Goal: Task Accomplishment & Management: Use online tool/utility

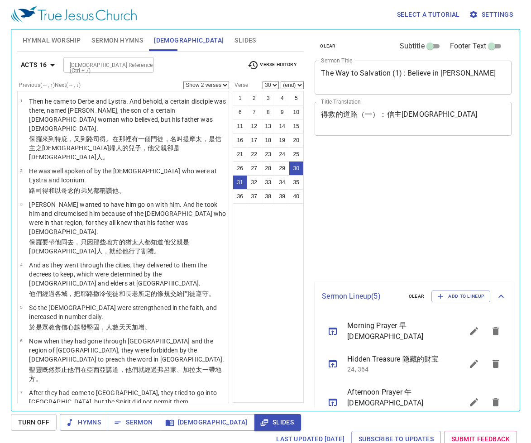
select select "2"
select select "30"
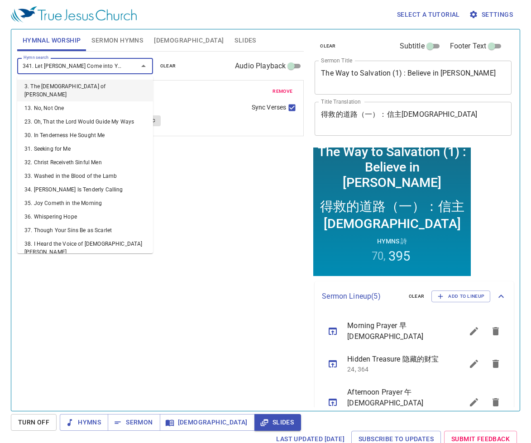
type input "341. Let Jesus Come into Your Heart41"
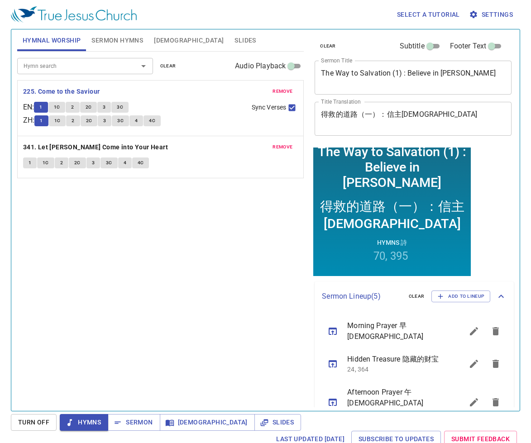
click at [57, 109] on button "1C" at bounding box center [56, 107] width 17 height 11
click at [83, 148] on b "341. Let [PERSON_NAME] Come into Your Heart" at bounding box center [95, 147] width 145 height 11
click at [98, 149] on b "341. Let [PERSON_NAME] Come into Your Heart" at bounding box center [95, 147] width 145 height 11
click at [101, 146] on b "341. Let [PERSON_NAME] Come into Your Heart" at bounding box center [95, 147] width 145 height 11
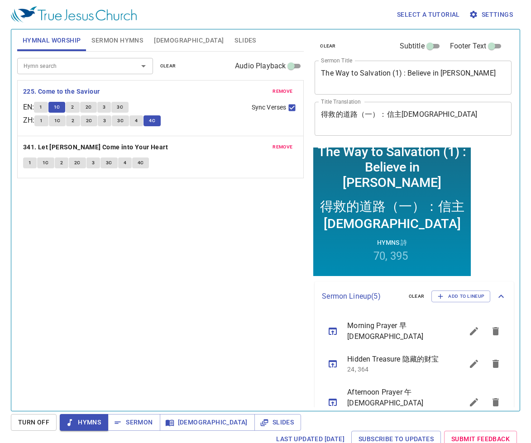
click at [98, 144] on b "341. Let [PERSON_NAME] Come into Your Heart" at bounding box center [95, 147] width 145 height 11
click at [98, 147] on b "341. Let [PERSON_NAME] Come into Your Heart" at bounding box center [95, 147] width 145 height 11
click at [120, 144] on b "341. Let [PERSON_NAME] Come into Your Heart" at bounding box center [95, 147] width 145 height 11
click at [145, 148] on p "341. Let [PERSON_NAME] Come into Your Heart" at bounding box center [160, 147] width 275 height 11
click at [123, 142] on b "341. Let [PERSON_NAME] Come into Your Heart" at bounding box center [95, 147] width 145 height 11
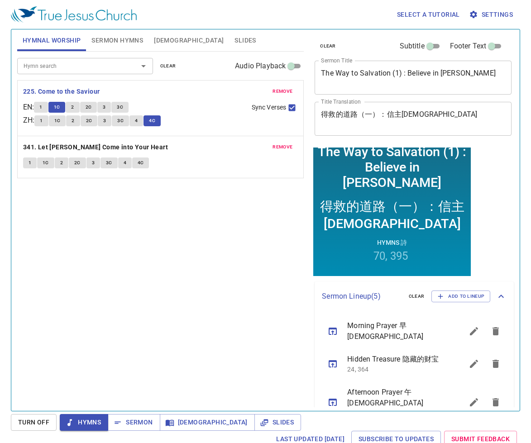
click at [124, 147] on b "341. Let [PERSON_NAME] Come into Your Heart" at bounding box center [95, 147] width 145 height 11
click at [129, 129] on div "remove 225. Come to the Saviour EN : 1 1C 2 2C 3 3C ZH : 1 1C 2 2C 3 3C 4 4C Sy…" at bounding box center [160, 115] width 275 height 27
click at [224, 245] on div "Hymn search Hymn search clear Audio Playback remove 225. Come to the Saviour EN…" at bounding box center [160, 228] width 287 height 352
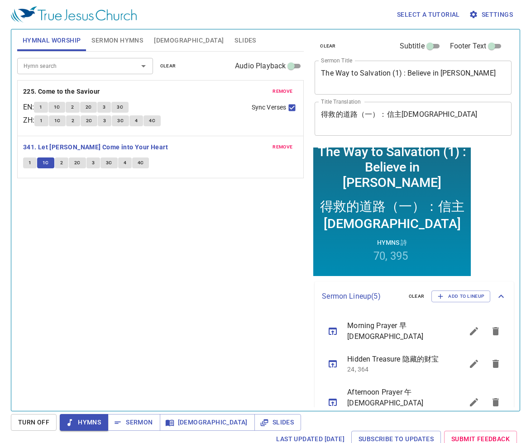
click at [60, 160] on span "2" at bounding box center [61, 163] width 3 height 8
click at [69, 160] on button "2C" at bounding box center [77, 163] width 17 height 11
click at [62, 161] on span "2" at bounding box center [61, 163] width 3 height 8
click at [62, 162] on span "2" at bounding box center [61, 163] width 3 height 8
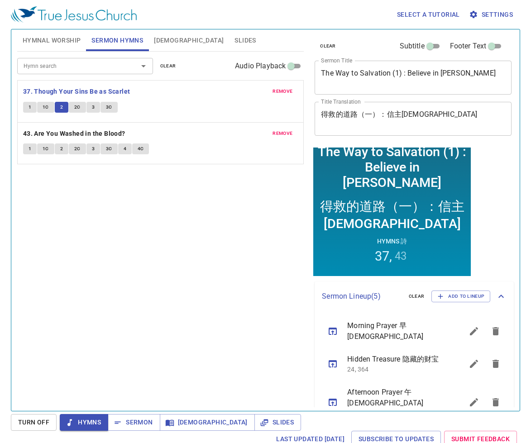
scroll to position [107, 0]
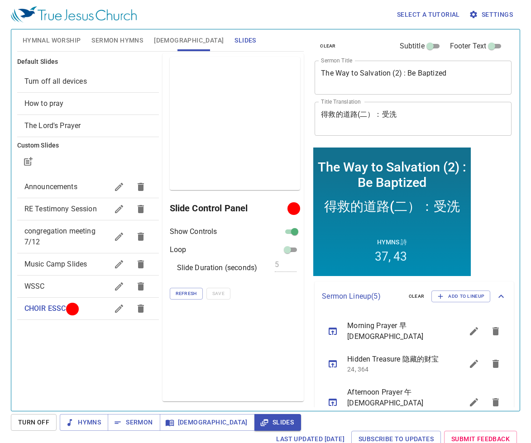
scroll to position [107, 0]
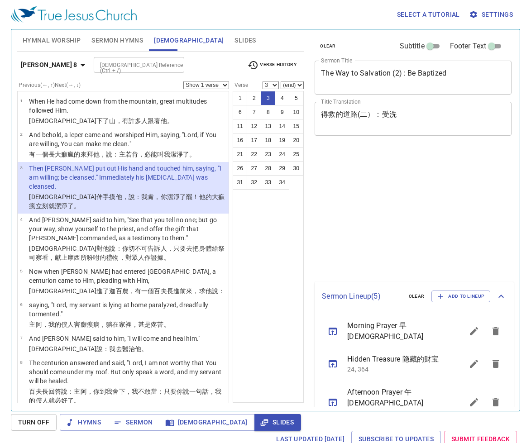
select select "3"
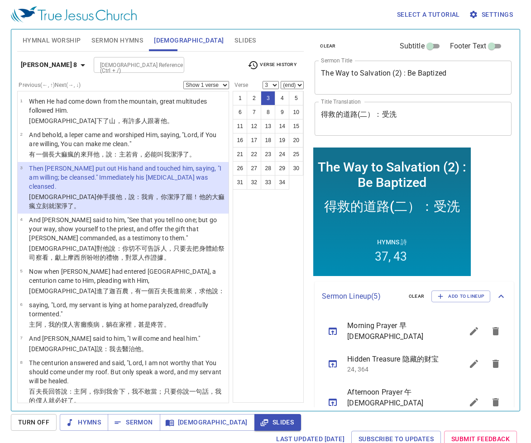
scroll to position [107, 0]
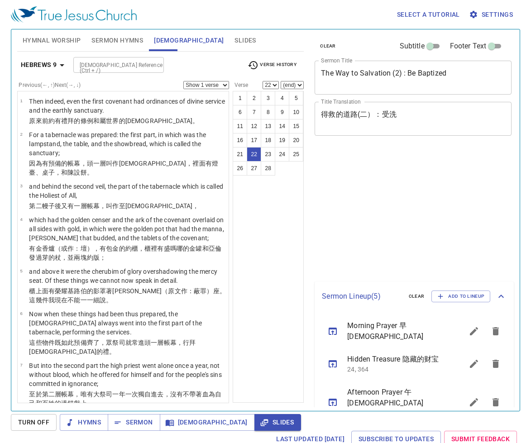
select select "22"
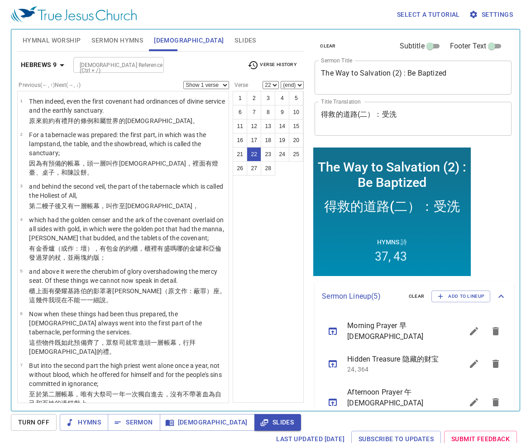
scroll to position [107, 0]
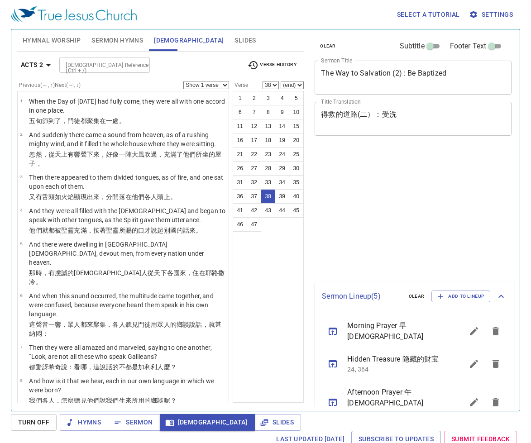
select select "38"
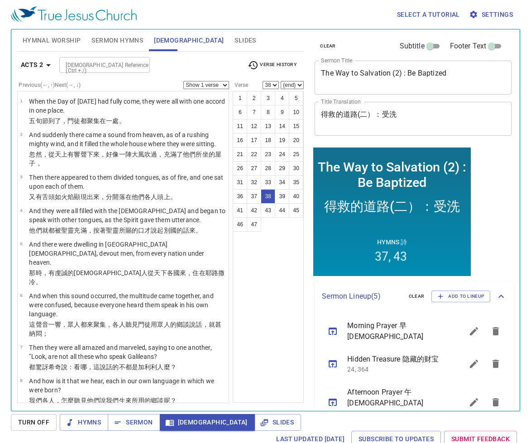
scroll to position [107, 0]
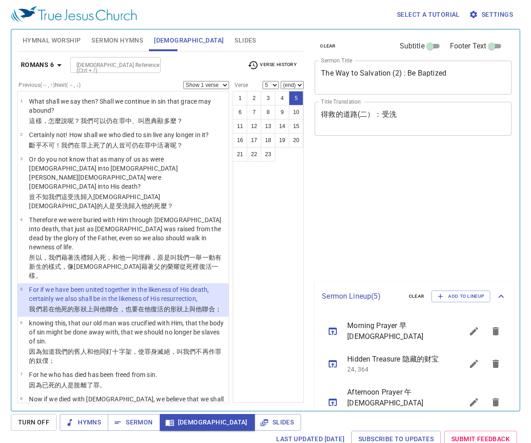
select select "5"
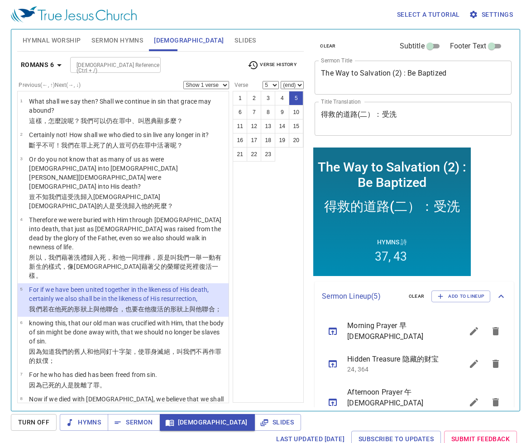
scroll to position [107, 0]
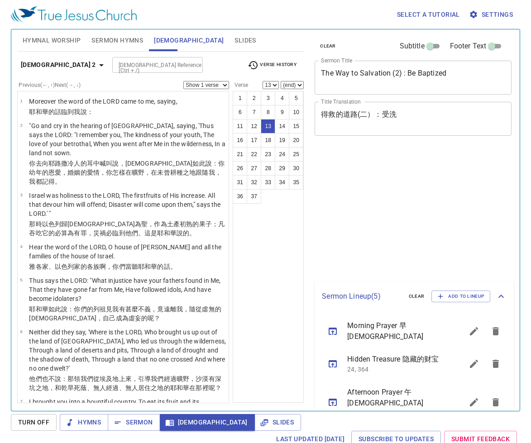
select select "13"
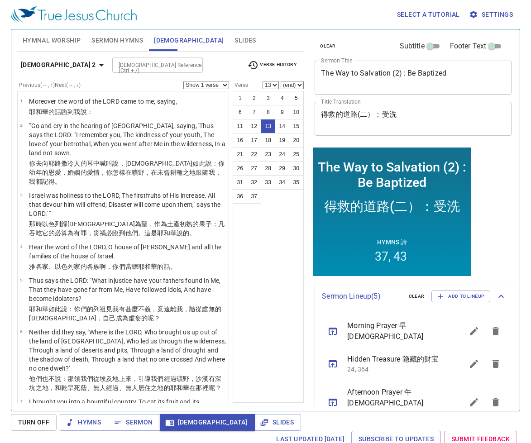
scroll to position [107, 0]
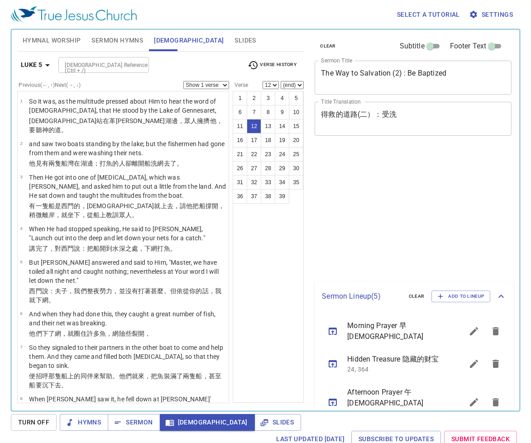
select select "12"
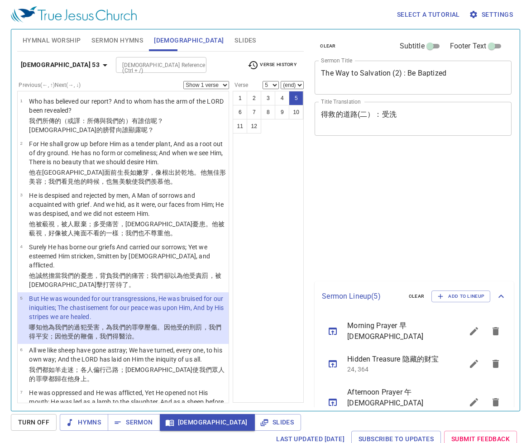
select select "5"
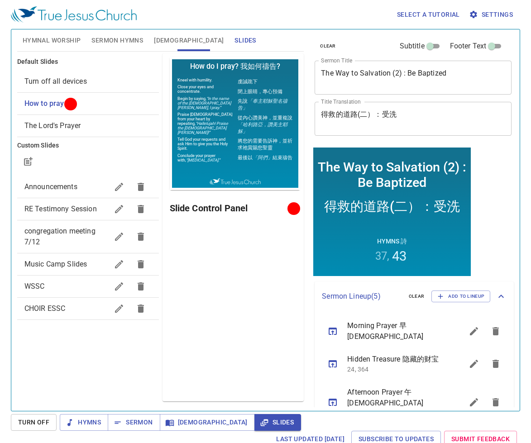
scroll to position [107, 0]
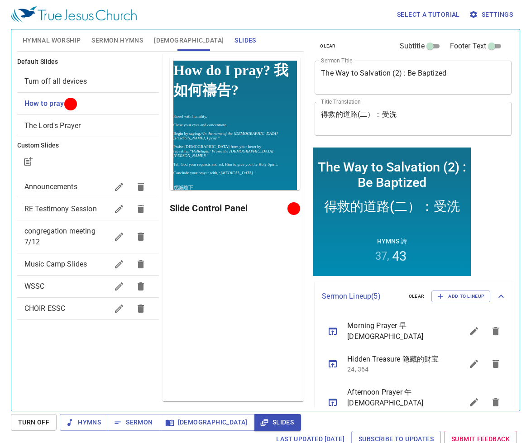
scroll to position [107, 0]
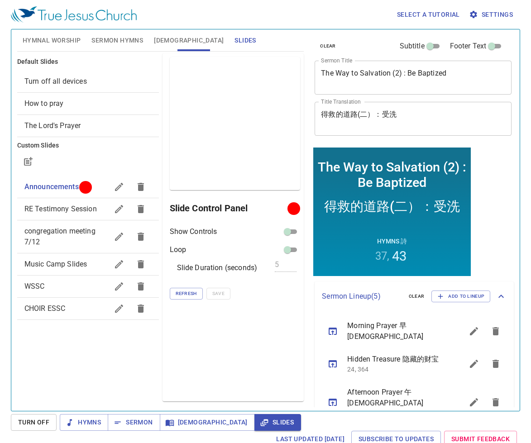
scroll to position [107, 0]
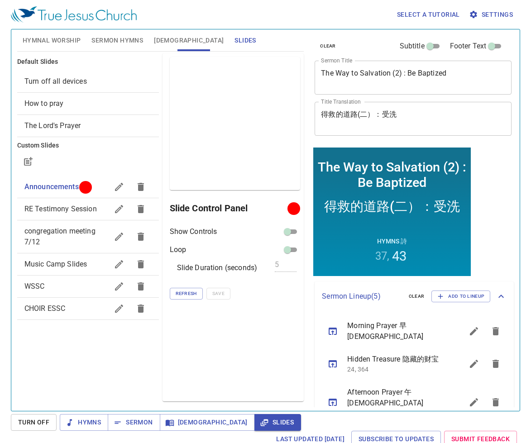
scroll to position [107, 0]
